Goal: Navigation & Orientation: Go to known website

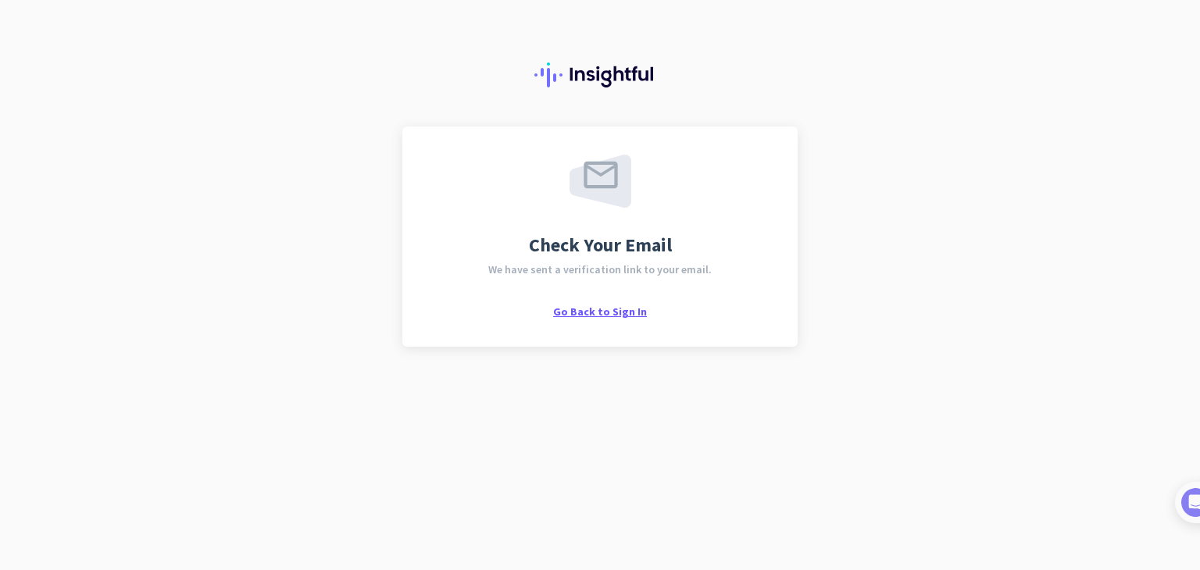
click at [619, 308] on span "Go Back to Sign In" at bounding box center [600, 312] width 94 height 14
click at [614, 305] on span "Go Back to Sign In" at bounding box center [600, 312] width 94 height 14
click at [610, 189] on img at bounding box center [600, 181] width 62 height 53
click at [616, 314] on span "Go Back to Sign In" at bounding box center [600, 312] width 94 height 14
